Goal: Use online tool/utility: Utilize a website feature to perform a specific function

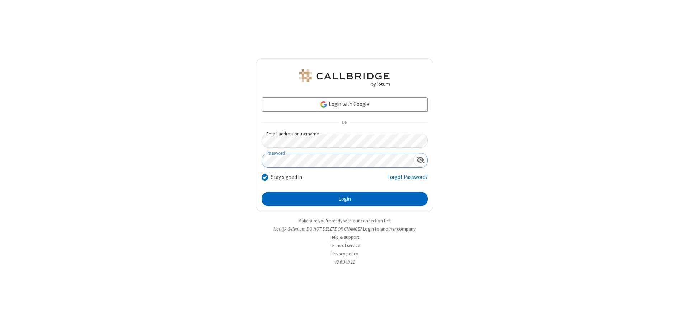
click at [345, 199] on button "Login" at bounding box center [345, 199] width 166 height 14
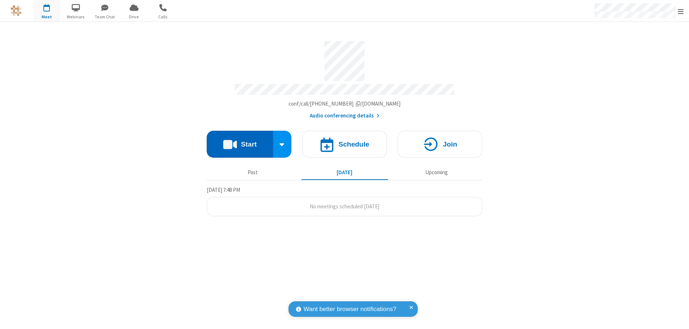
click at [240, 141] on button "Start" at bounding box center [240, 144] width 66 height 27
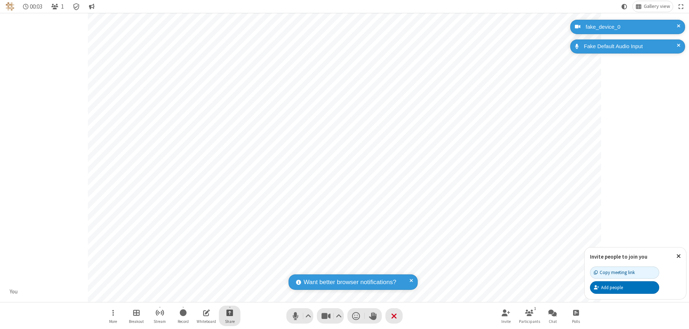
click at [230, 312] on span "Start sharing" at bounding box center [230, 312] width 7 height 9
click at [201, 283] on span "Present files & media" at bounding box center [201, 283] width 8 height 6
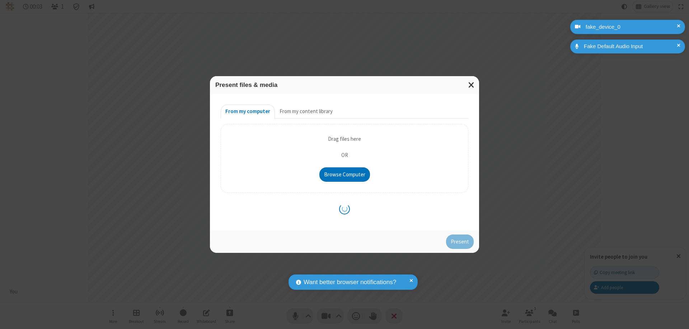
type input "C:\fakepath\doc_test.docx"
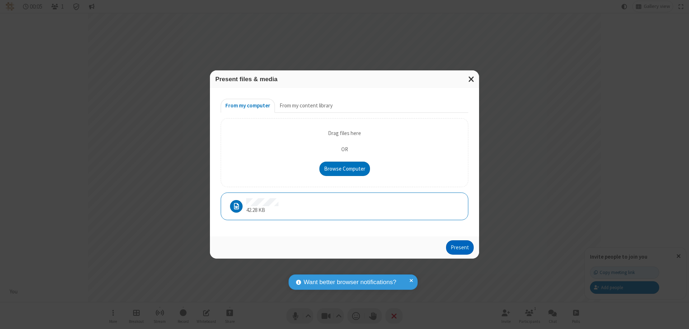
click at [461, 247] on button "Present" at bounding box center [460, 247] width 28 height 14
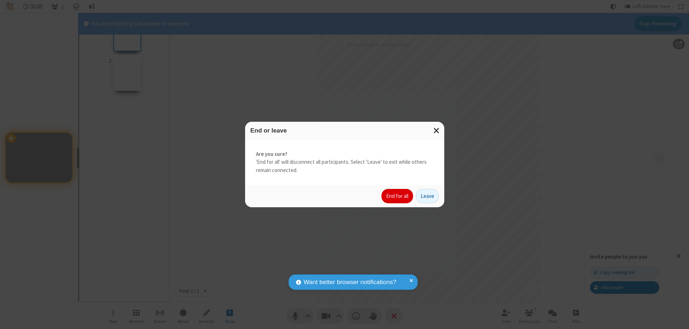
click at [398, 196] on button "End for all" at bounding box center [398, 196] width 32 height 14
